Goal: Check status

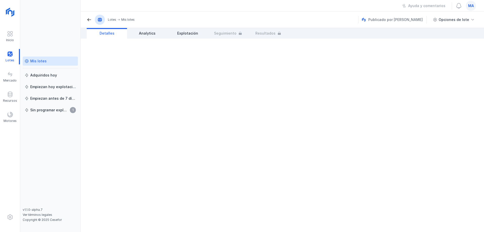
click at [36, 63] on div "Mis lotes" at bounding box center [38, 60] width 16 height 5
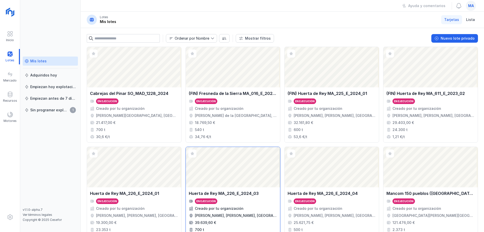
click at [237, 200] on div "En ejecución" at bounding box center [233, 201] width 88 height 6
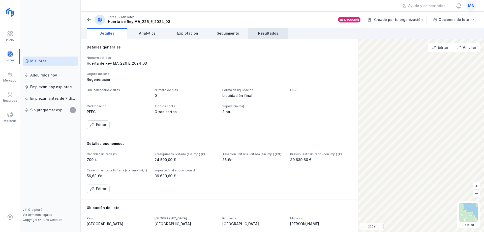
click at [263, 31] on span "Resultados" at bounding box center [268, 33] width 20 height 5
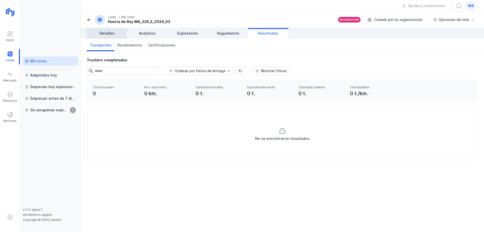
click at [102, 32] on span "Detalles" at bounding box center [107, 33] width 15 height 5
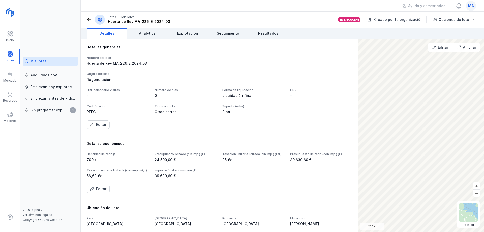
drag, startPoint x: 57, startPoint y: 28, endPoint x: 194, endPoint y: 3, distance: 139.6
click at [59, 28] on div "Mis lotes Adquiridos [DATE] Empiezan [DATE] explotación Empiezan antes de 7 día…" at bounding box center [50, 116] width 61 height 232
